Goal: Task Accomplishment & Management: Use online tool/utility

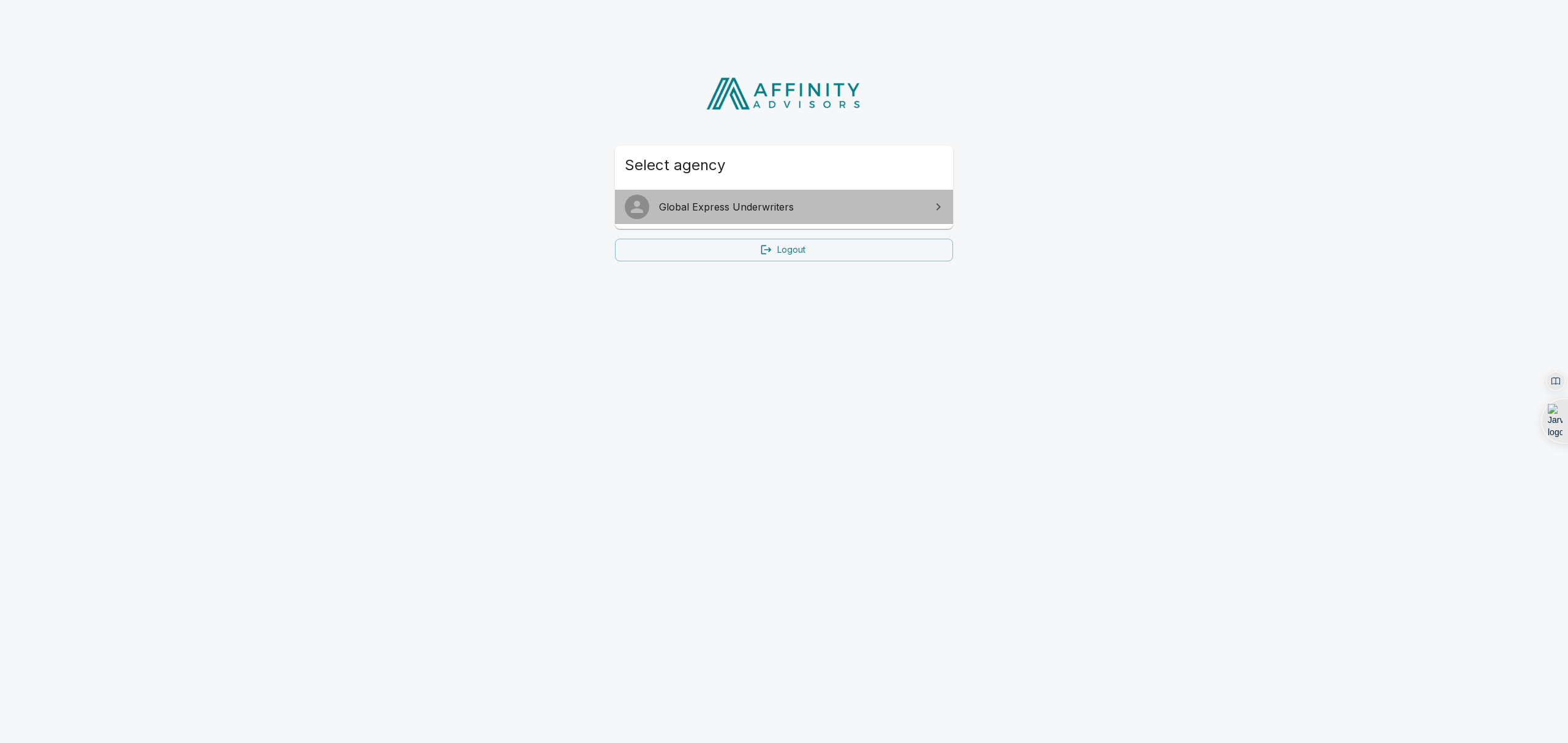
click at [858, 210] on span "Global Express Underwriters" at bounding box center [791, 207] width 265 height 15
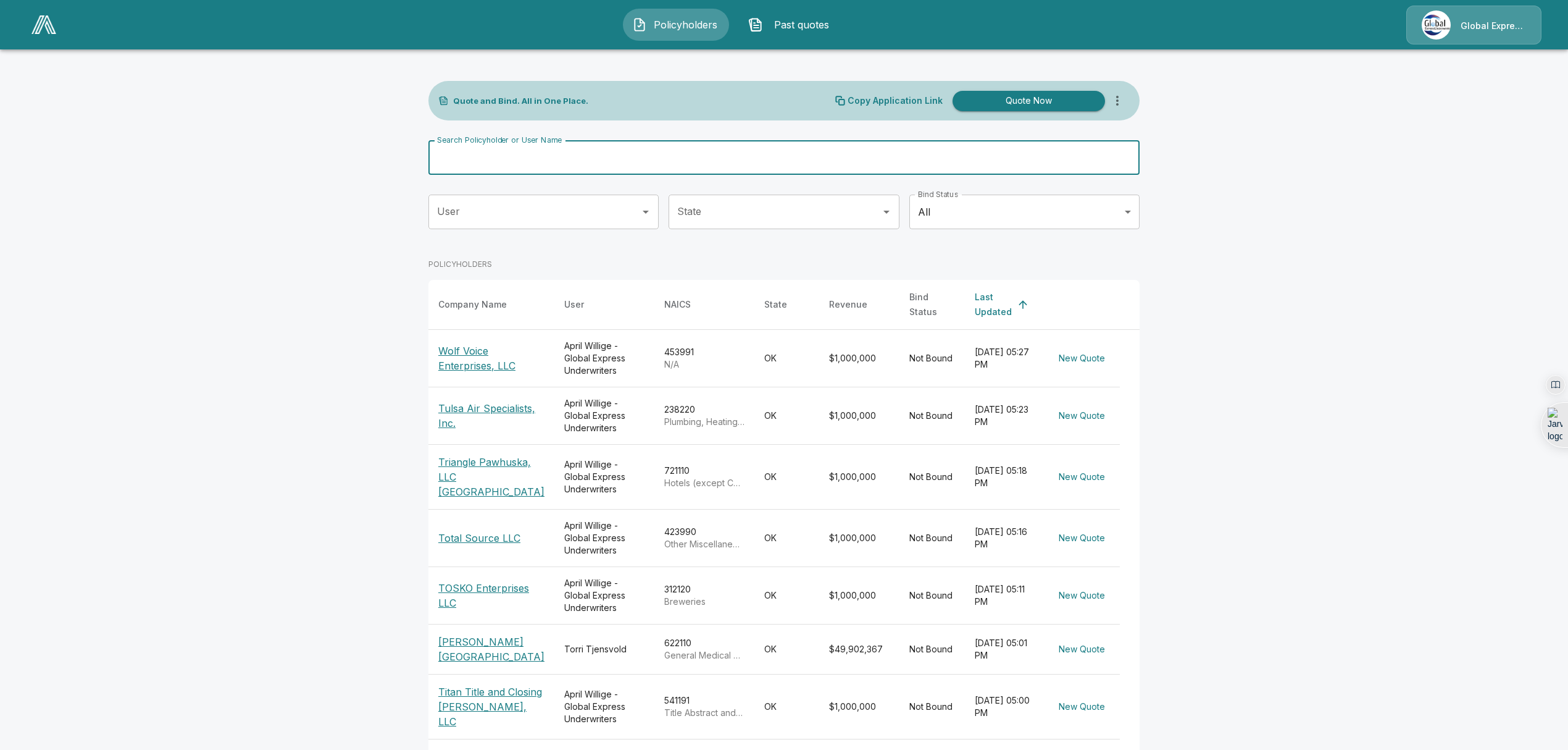
click at [530, 162] on input "Search Policyholder or User Name" at bounding box center [777, 157] width 698 height 35
type input "*****"
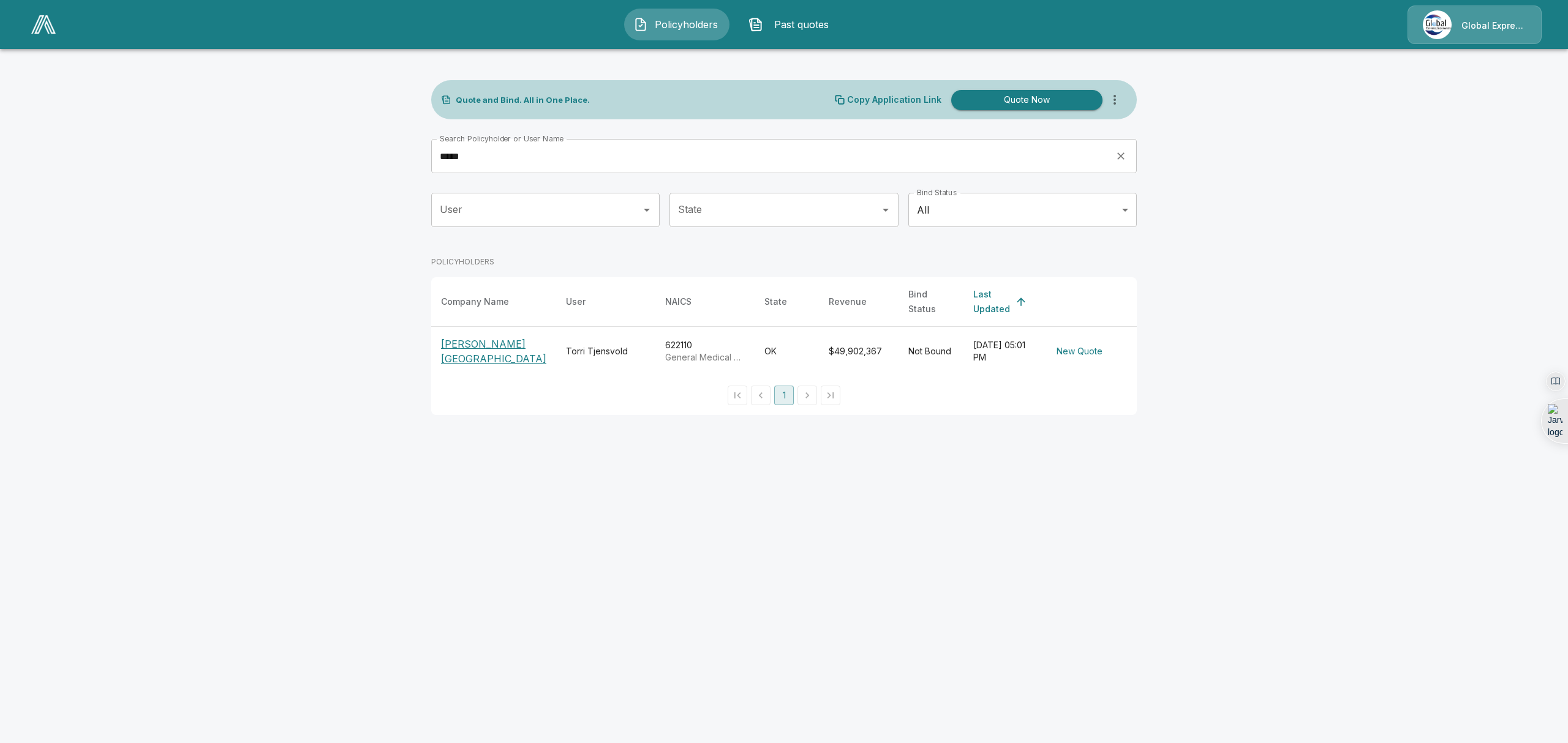
click at [469, 337] on p "[PERSON_NAME][GEOGRAPHIC_DATA]" at bounding box center [493, 351] width 106 height 29
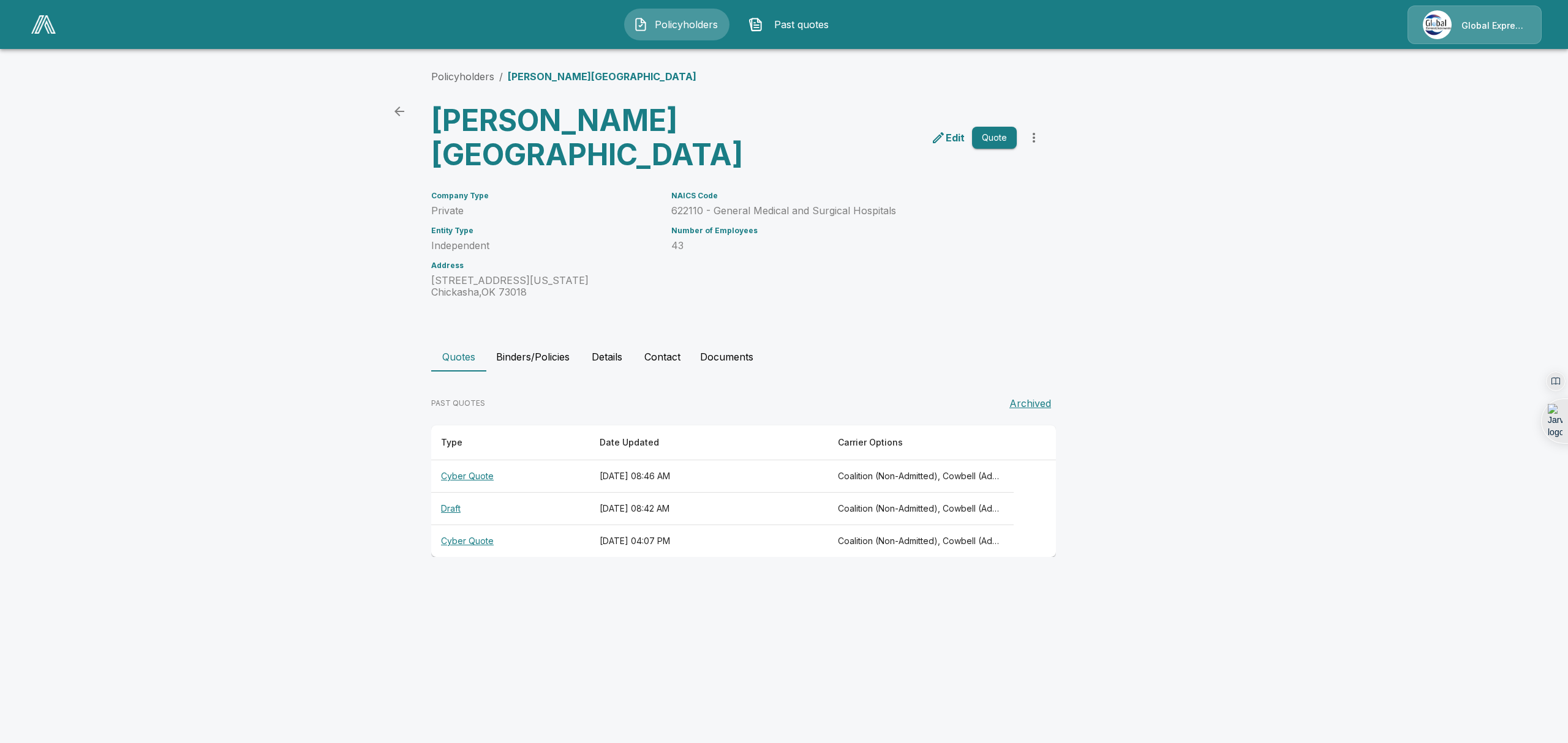
click at [460, 478] on th "Cyber Quote" at bounding box center [509, 476] width 158 height 33
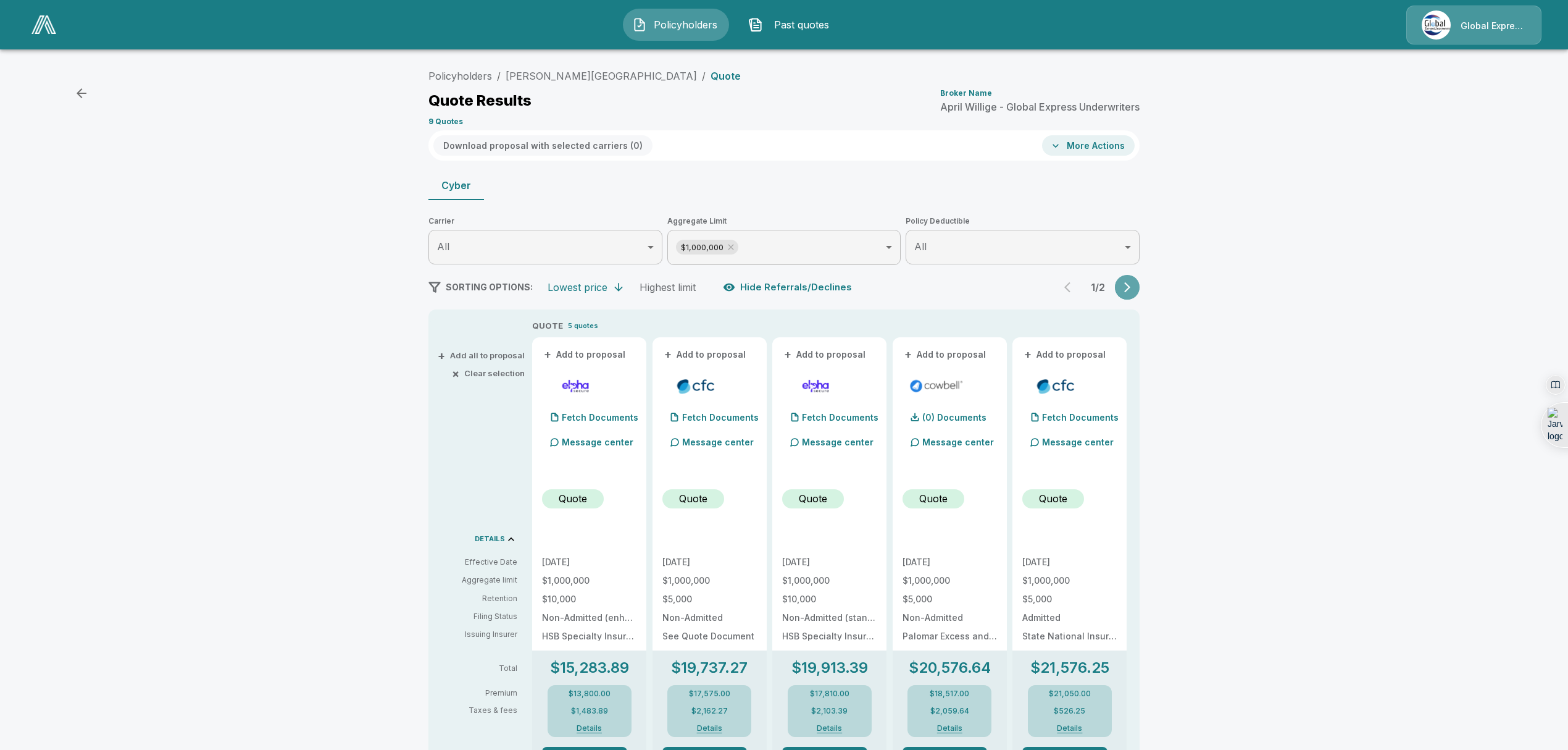
click at [1131, 285] on icon "button" at bounding box center [1127, 287] width 7 height 10
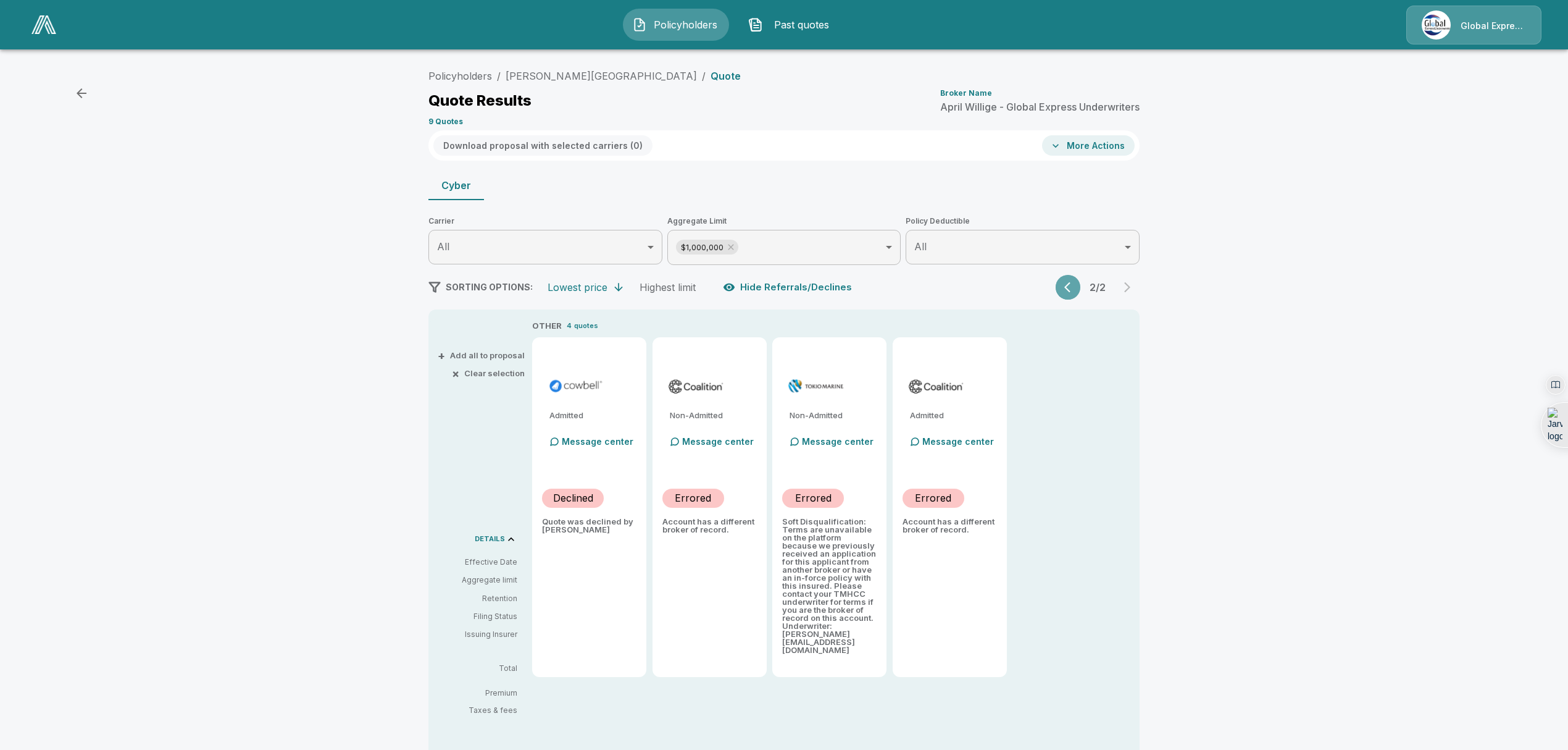
click at [1071, 289] on icon "button" at bounding box center [1068, 287] width 7 height 10
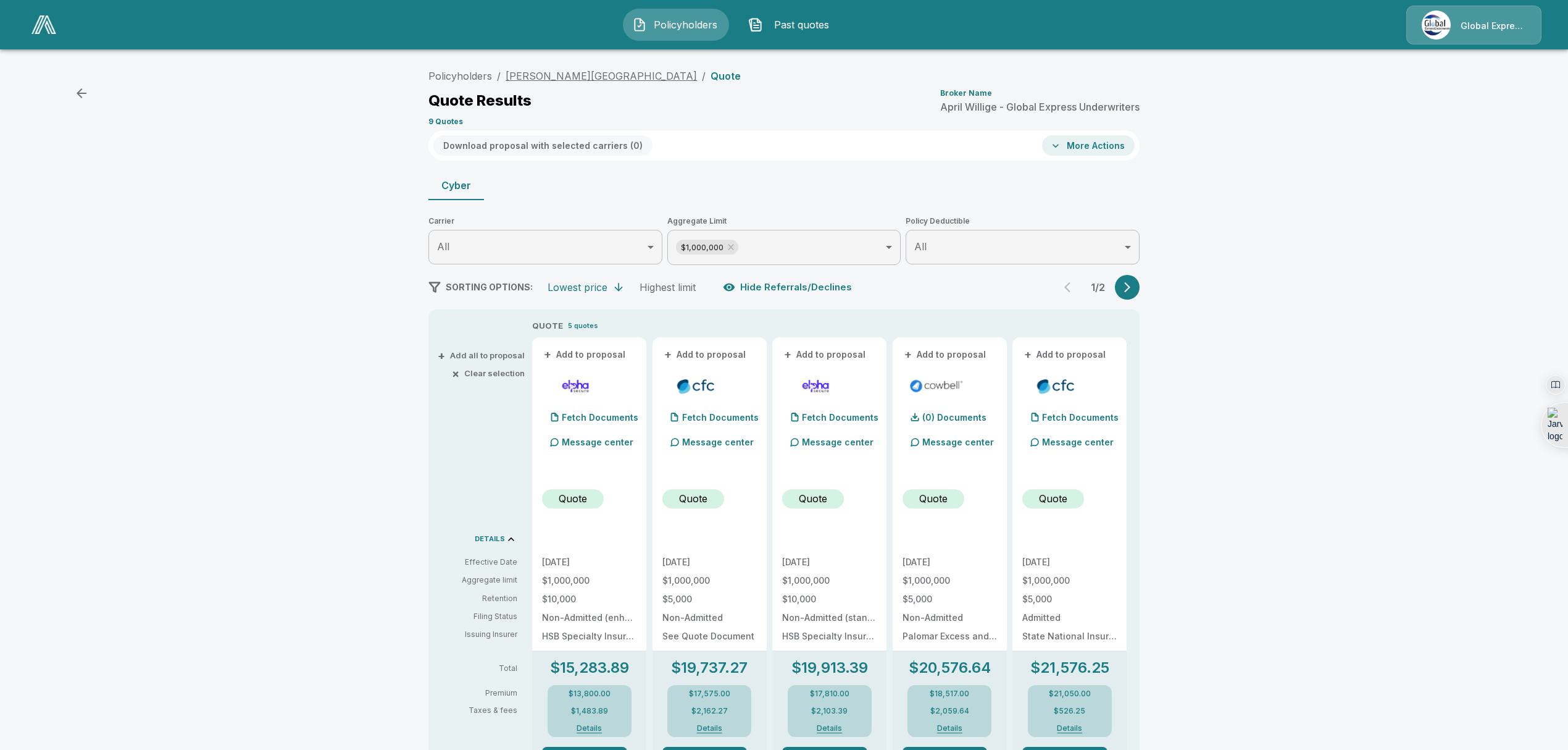
click at [594, 76] on link "[PERSON_NAME][GEOGRAPHIC_DATA]" at bounding box center [601, 76] width 192 height 12
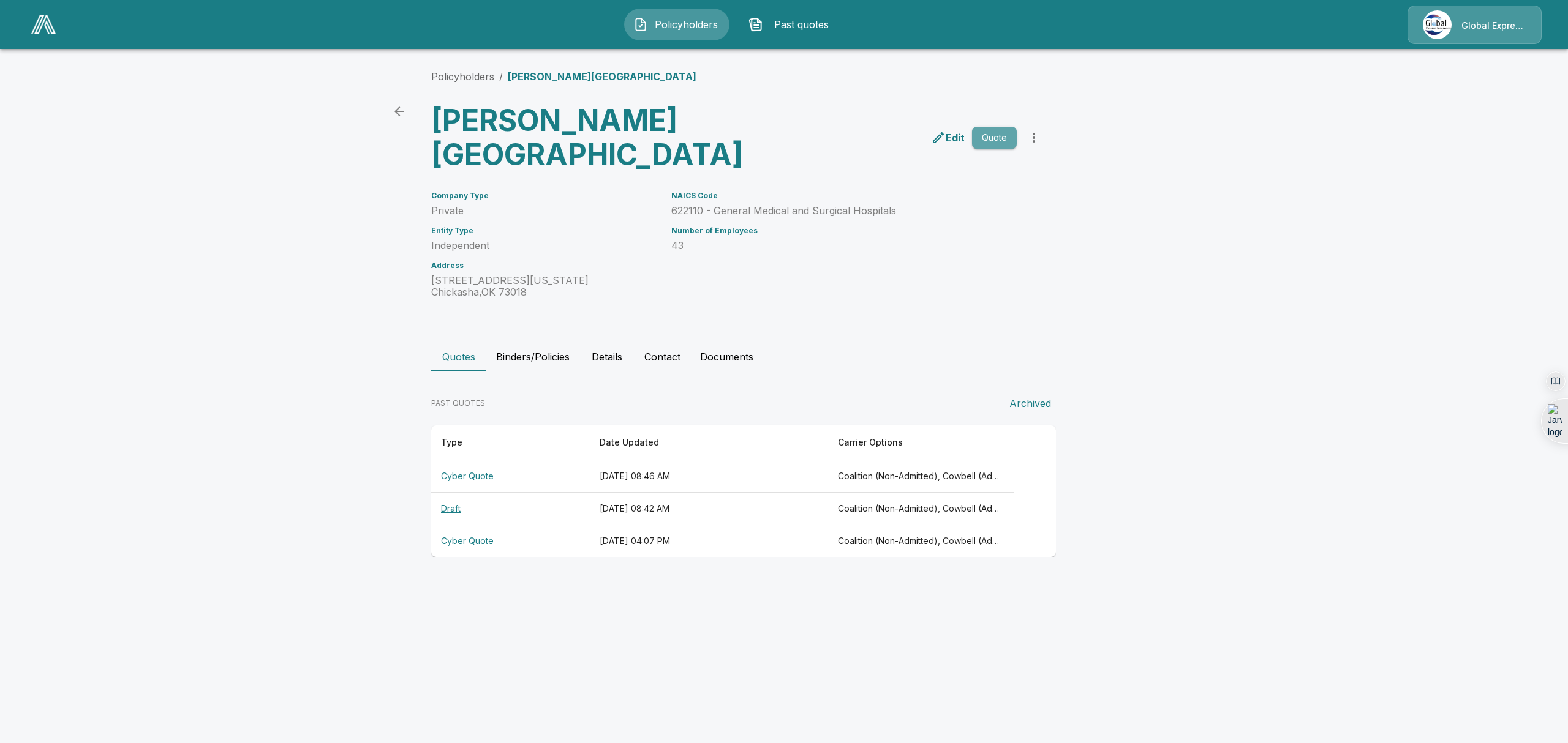
click at [998, 138] on button "Quote" at bounding box center [994, 138] width 45 height 22
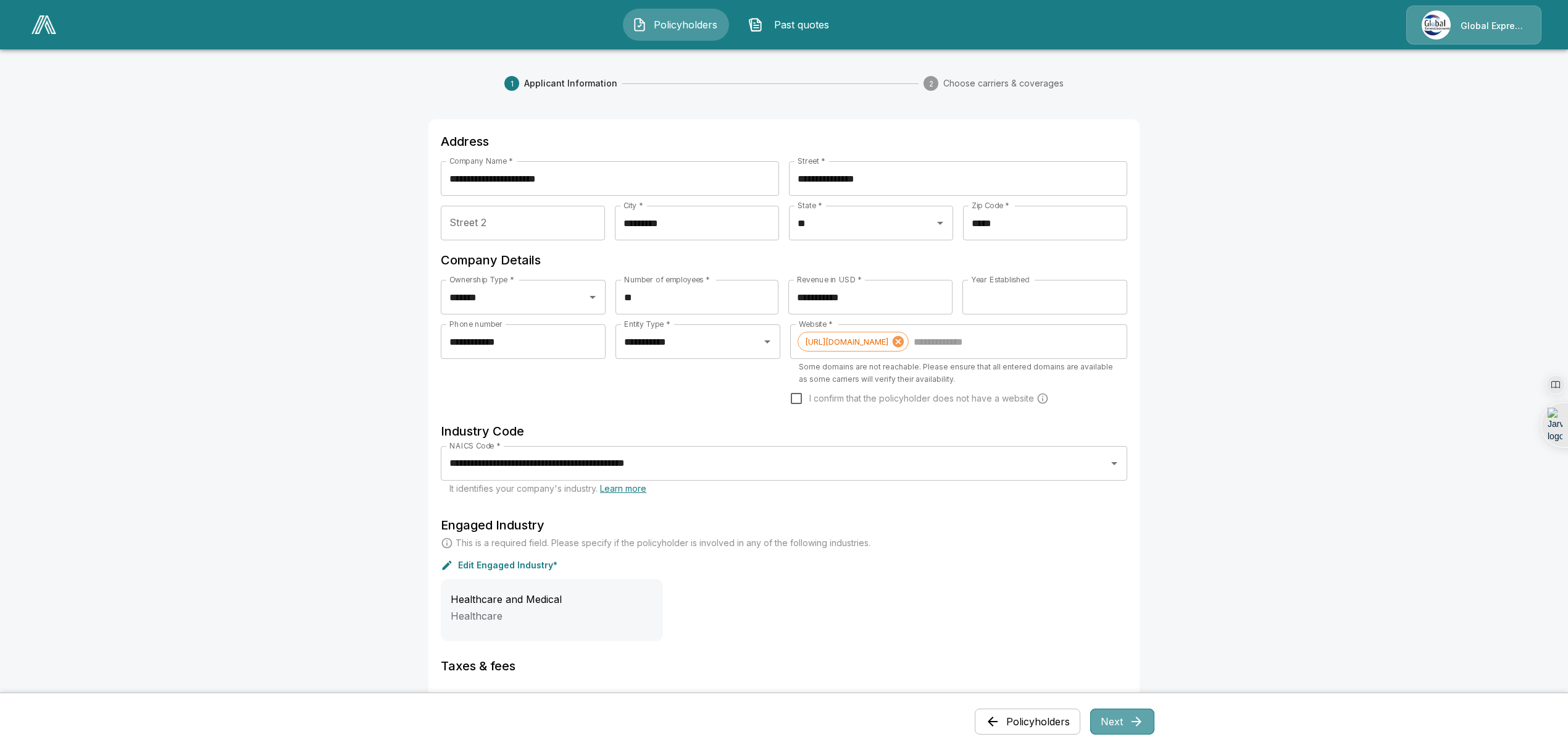
click at [1132, 722] on button "Next" at bounding box center [1122, 721] width 64 height 26
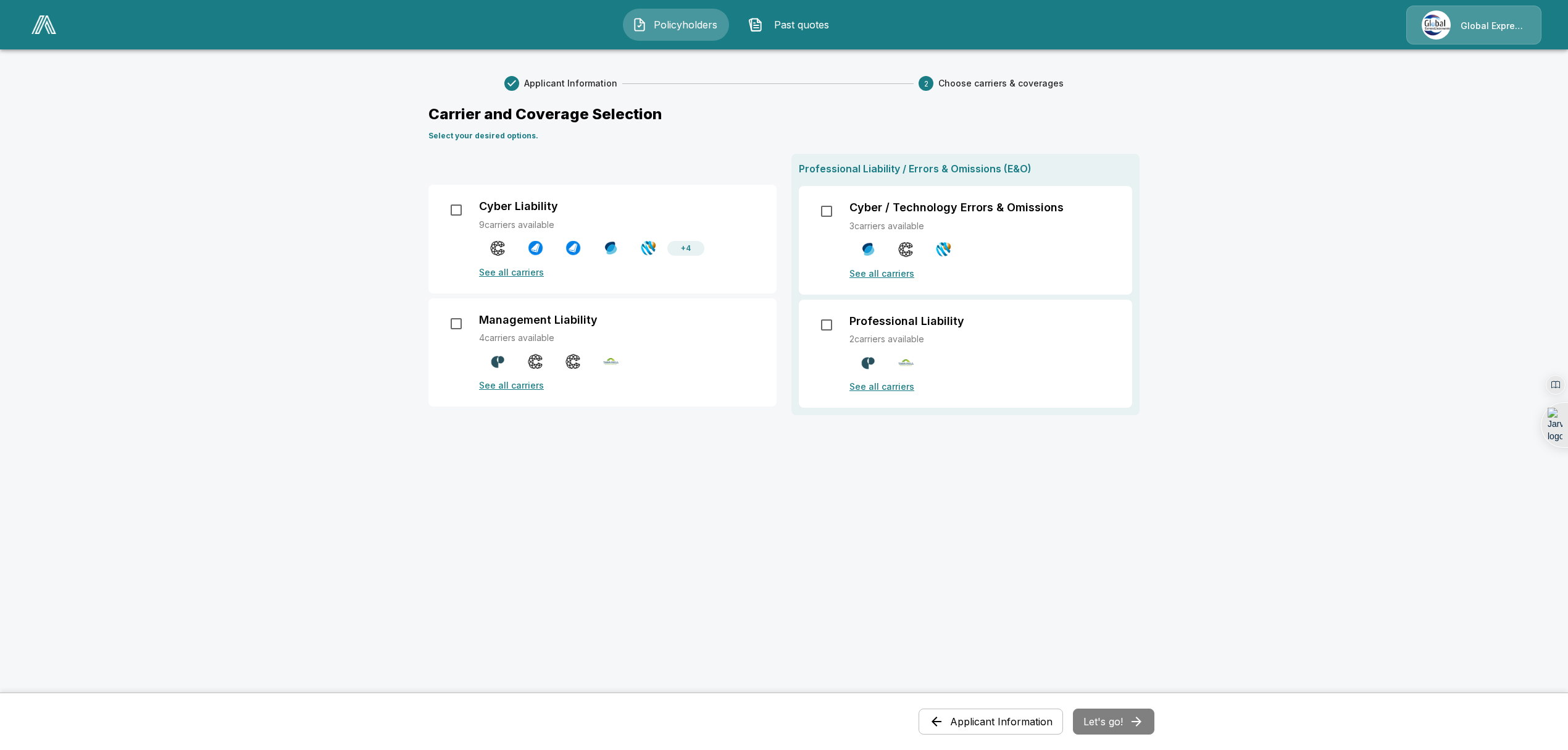
click at [652, 248] on img at bounding box center [649, 247] width 15 height 15
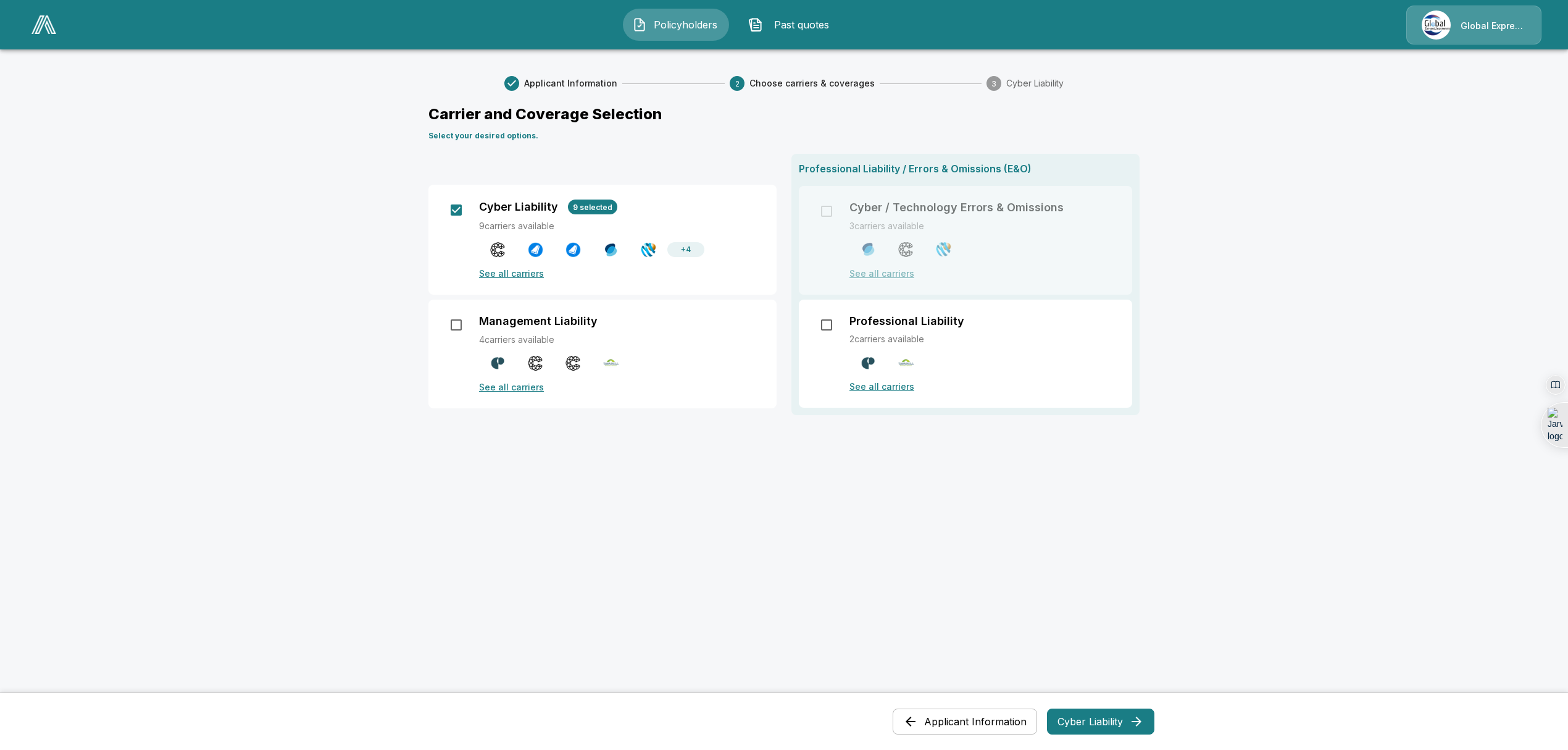
click at [528, 273] on p "See all carriers" at bounding box center [621, 274] width 283 height 13
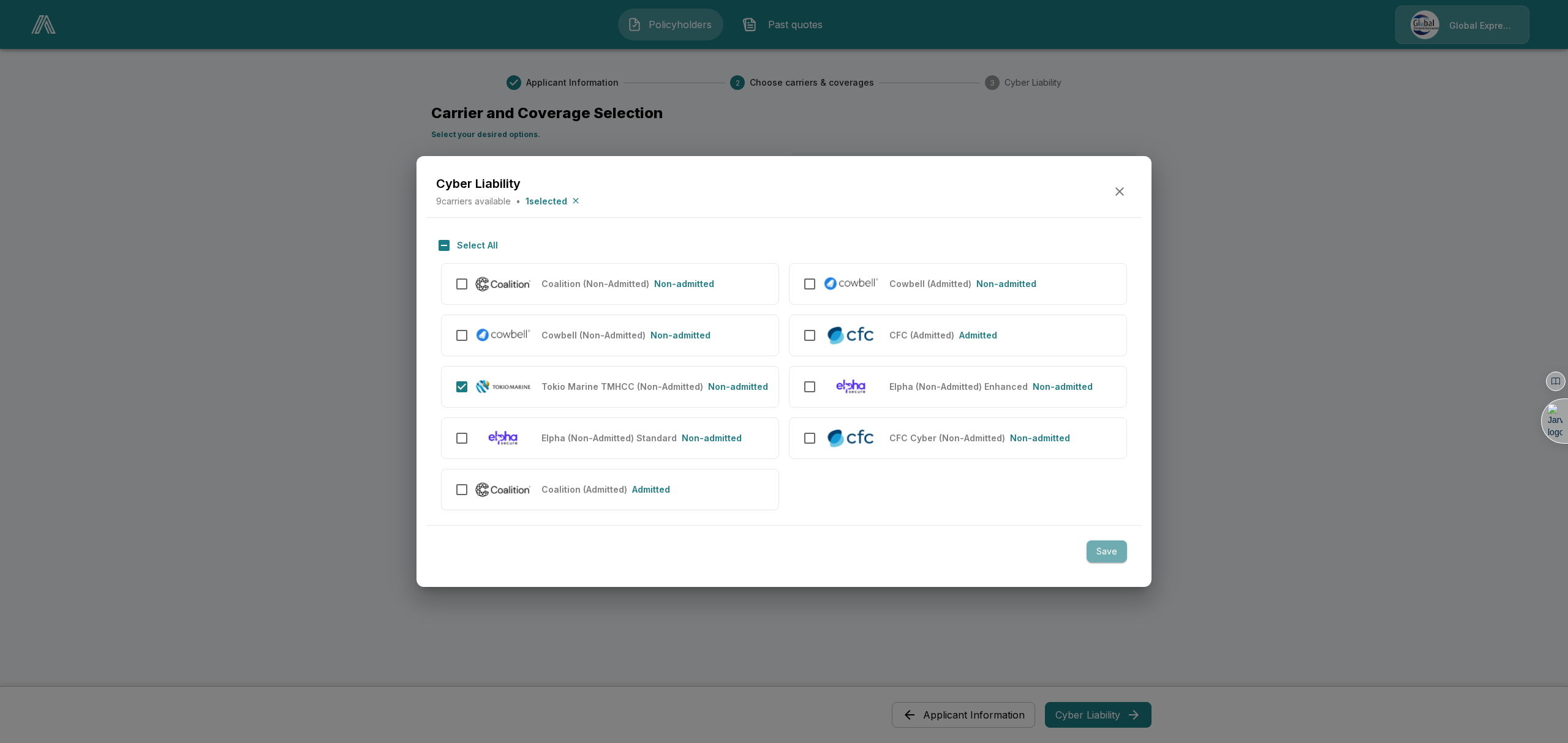
click at [1111, 549] on button "Save" at bounding box center [1106, 552] width 40 height 22
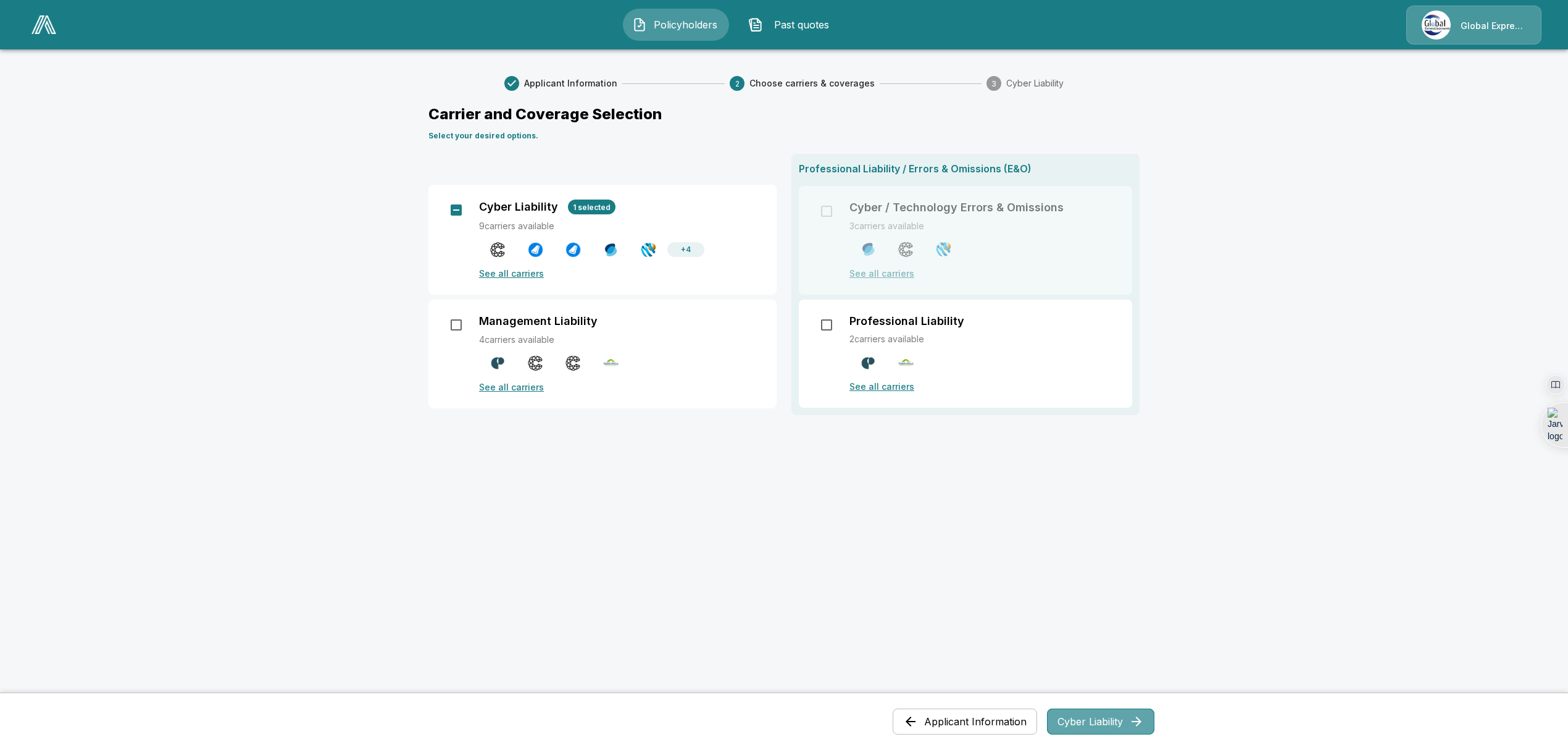
click at [1103, 725] on button "Cyber Liability" at bounding box center [1101, 721] width 108 height 26
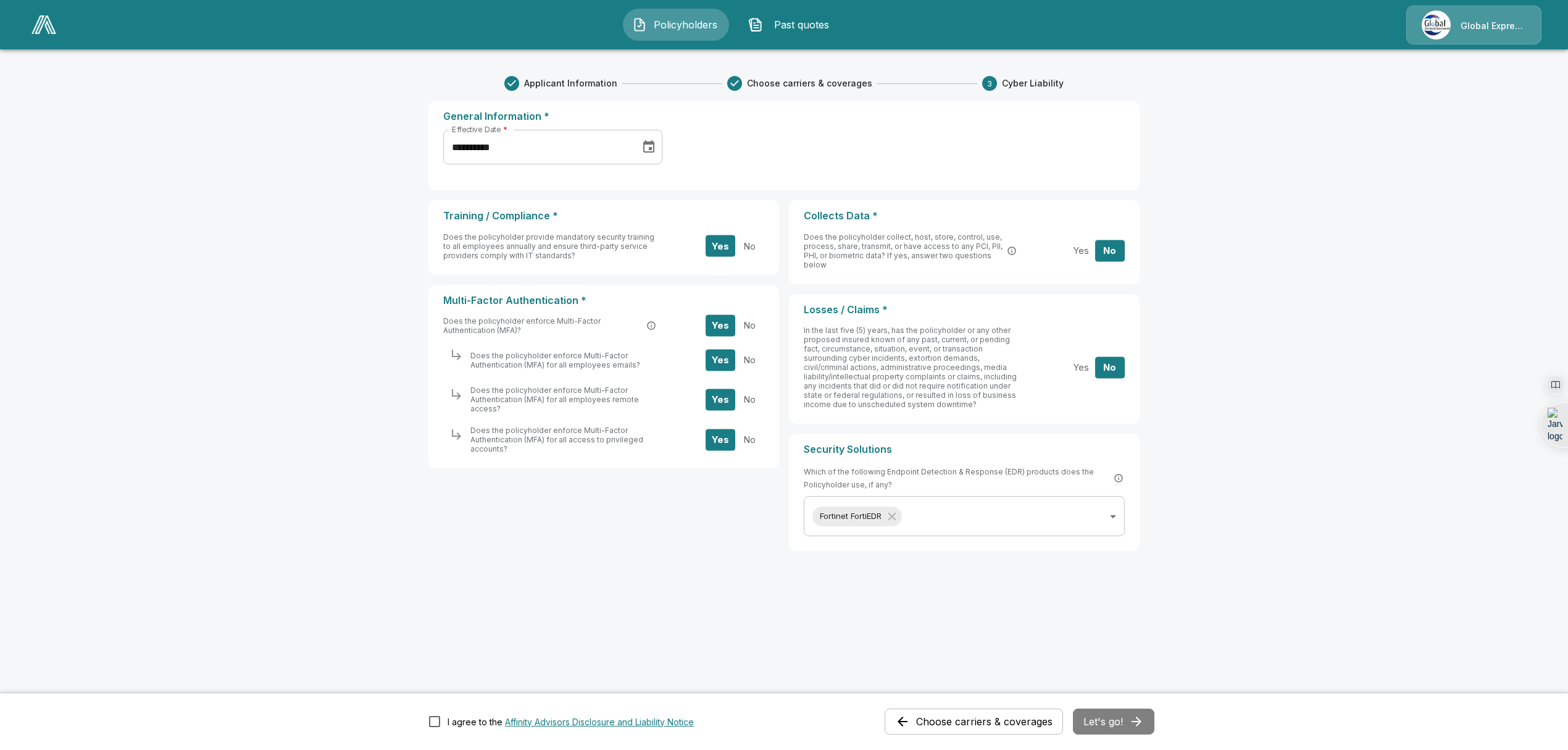
click at [1103, 725] on div "Choose carriers & coverages Let's go!" at bounding box center [1020, 721] width 270 height 26
click at [1120, 722] on button "Let's go!" at bounding box center [1114, 721] width 81 height 26
